Goal: Complete application form: Complete application form

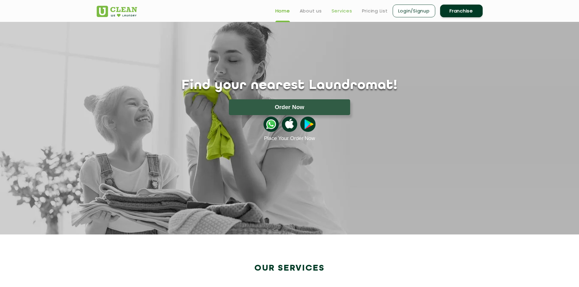
click at [338, 12] on link "Services" at bounding box center [341, 10] width 21 height 7
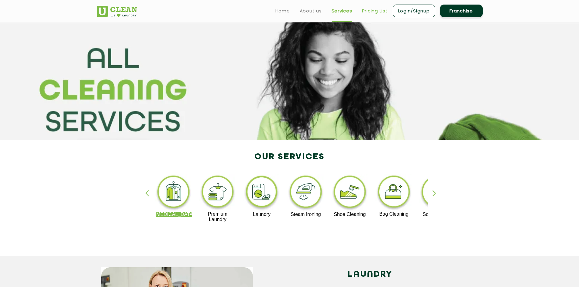
click at [382, 14] on link "Pricing List" at bounding box center [375, 10] width 26 height 7
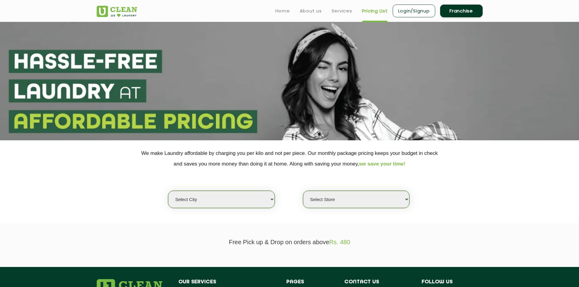
click at [231, 198] on select "Select city [GEOGRAPHIC_DATA] [GEOGRAPHIC_DATA] [GEOGRAPHIC_DATA] [GEOGRAPHIC_D…" at bounding box center [221, 199] width 106 height 17
select select "168"
click at [168, 191] on select "Select city [GEOGRAPHIC_DATA] [GEOGRAPHIC_DATA] [GEOGRAPHIC_DATA] [GEOGRAPHIC_D…" at bounding box center [221, 199] width 106 height 17
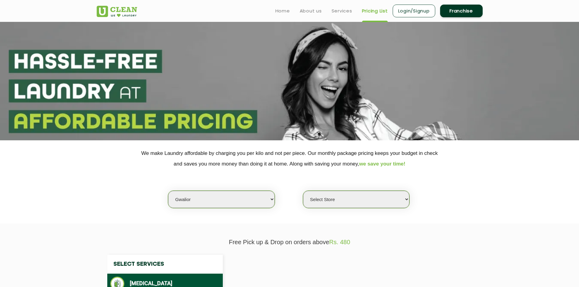
select select "0"
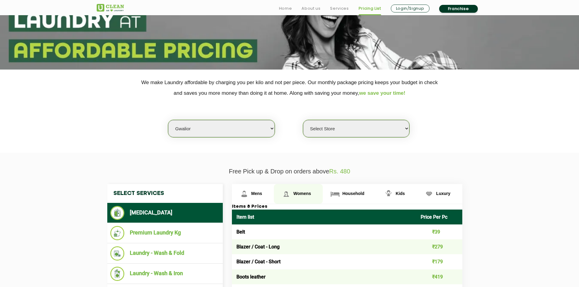
scroll to position [213, 0]
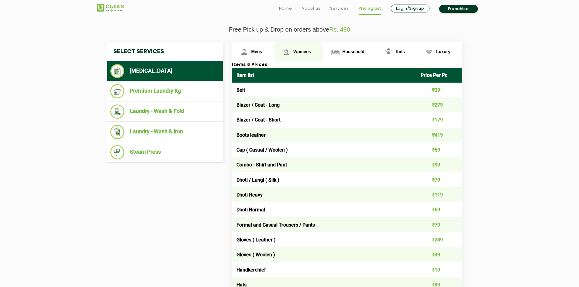
click at [297, 48] on link "Womens" at bounding box center [298, 52] width 49 height 20
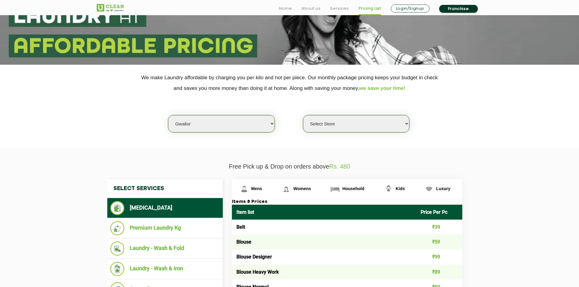
scroll to position [142, 0]
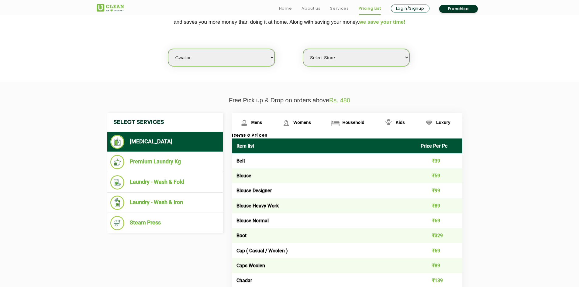
click at [462, 9] on link "Franchise" at bounding box center [458, 9] width 39 height 8
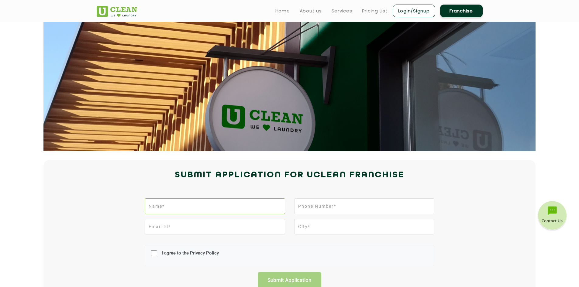
click at [225, 204] on input "text" at bounding box center [215, 206] width 140 height 16
type input "[PERSON_NAME]"
click at [355, 209] on input "tel" at bounding box center [364, 206] width 140 height 16
type input "8770309639"
click at [238, 228] on input "email" at bounding box center [215, 227] width 140 height 16
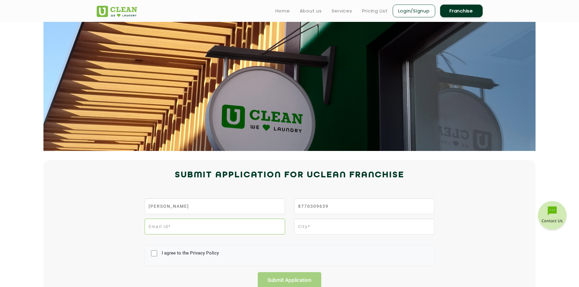
type input "[EMAIL_ADDRESS][DOMAIN_NAME]"
click at [332, 224] on input "text" at bounding box center [364, 227] width 140 height 16
type input "guna"
click at [156, 255] on input "I agree to the Privacy Policy" at bounding box center [154, 253] width 6 height 16
checkbox input "true"
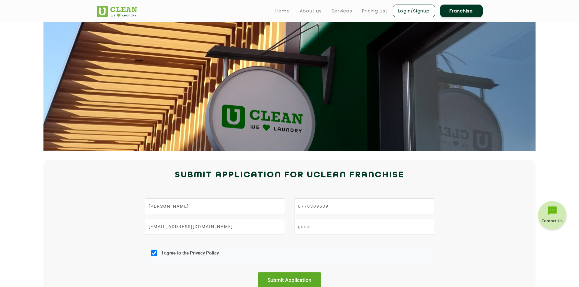
click at [297, 280] on input "Submit Application" at bounding box center [290, 280] width 64 height 16
